Goal: Navigation & Orientation: Find specific page/section

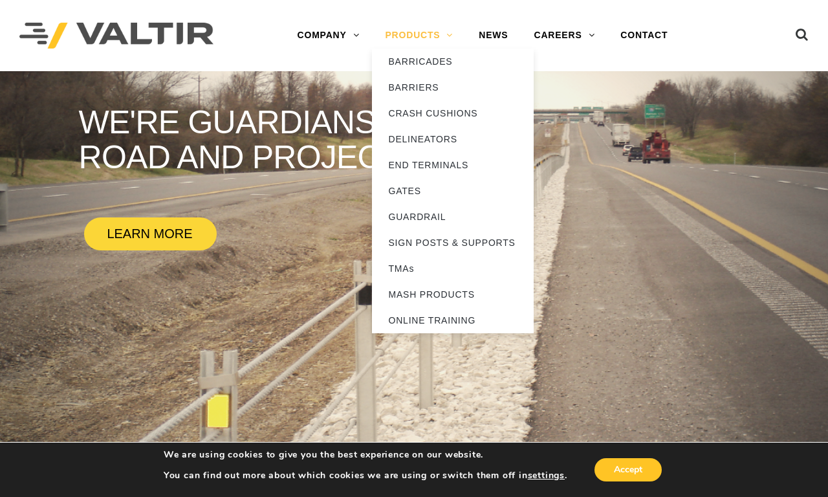
click at [418, 35] on link "PRODUCTS" at bounding box center [419, 36] width 94 height 26
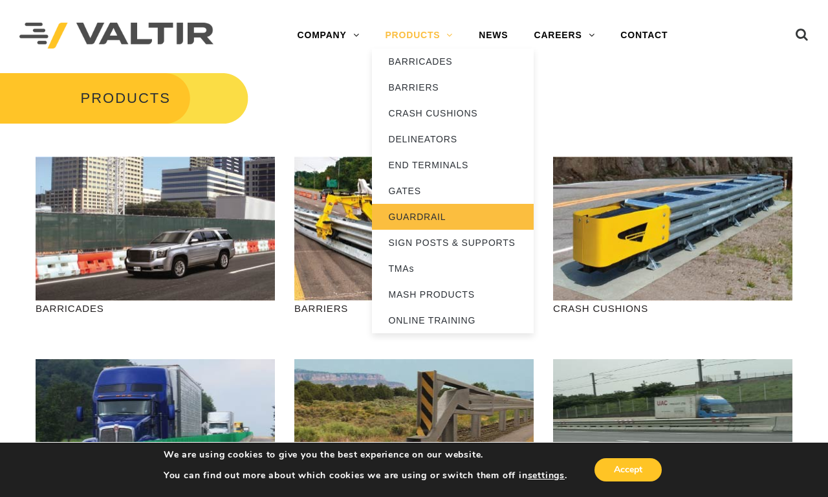
click at [453, 216] on link "GUARDRAIL" at bounding box center [453, 217] width 162 height 26
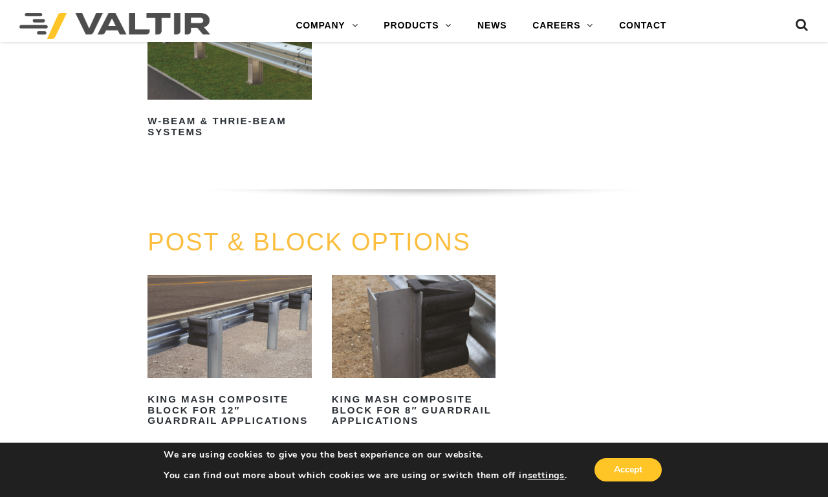
scroll to position [1329, 0]
